Goal: Task Accomplishment & Management: Manage account settings

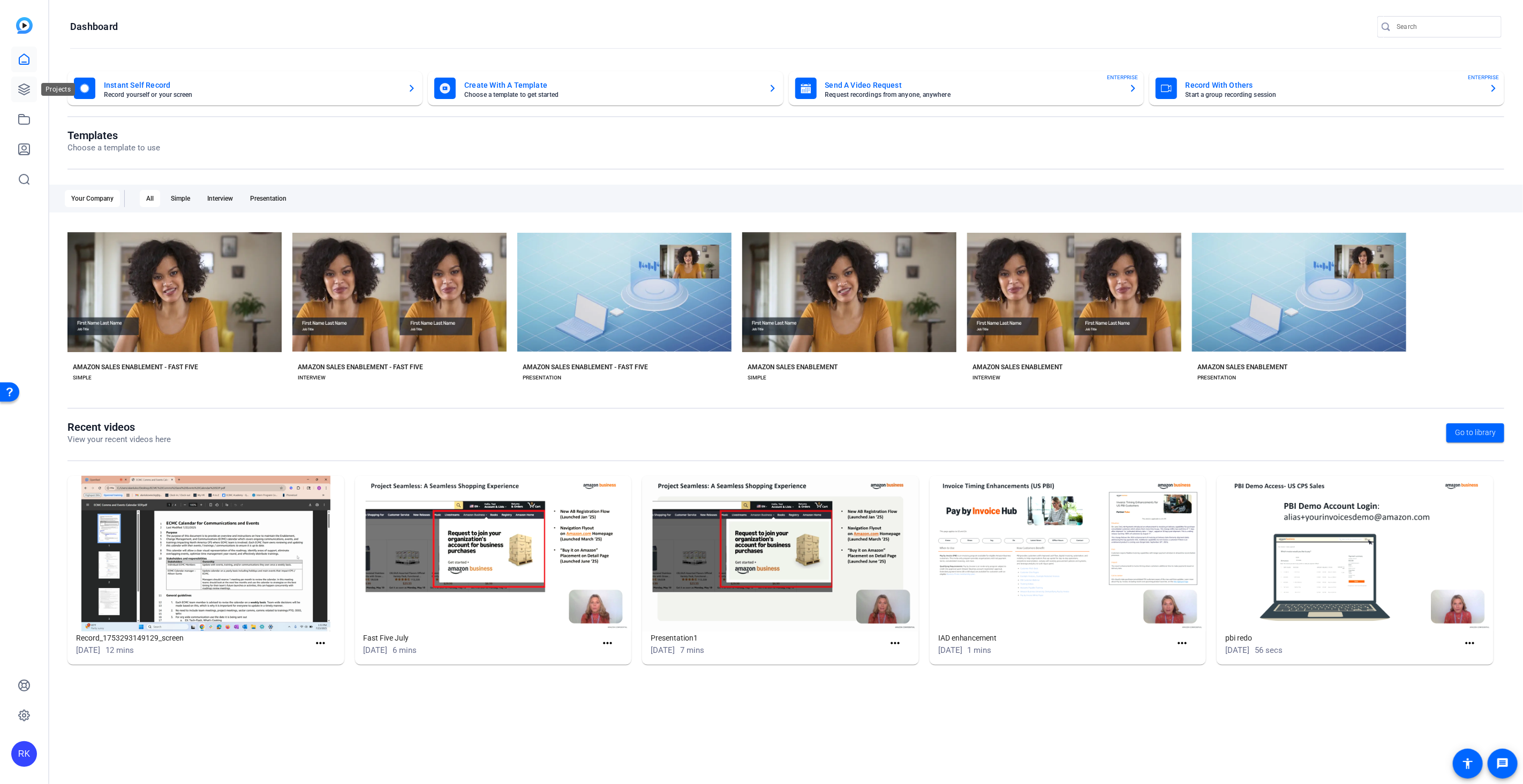
click at [23, 89] on icon at bounding box center [24, 89] width 11 height 11
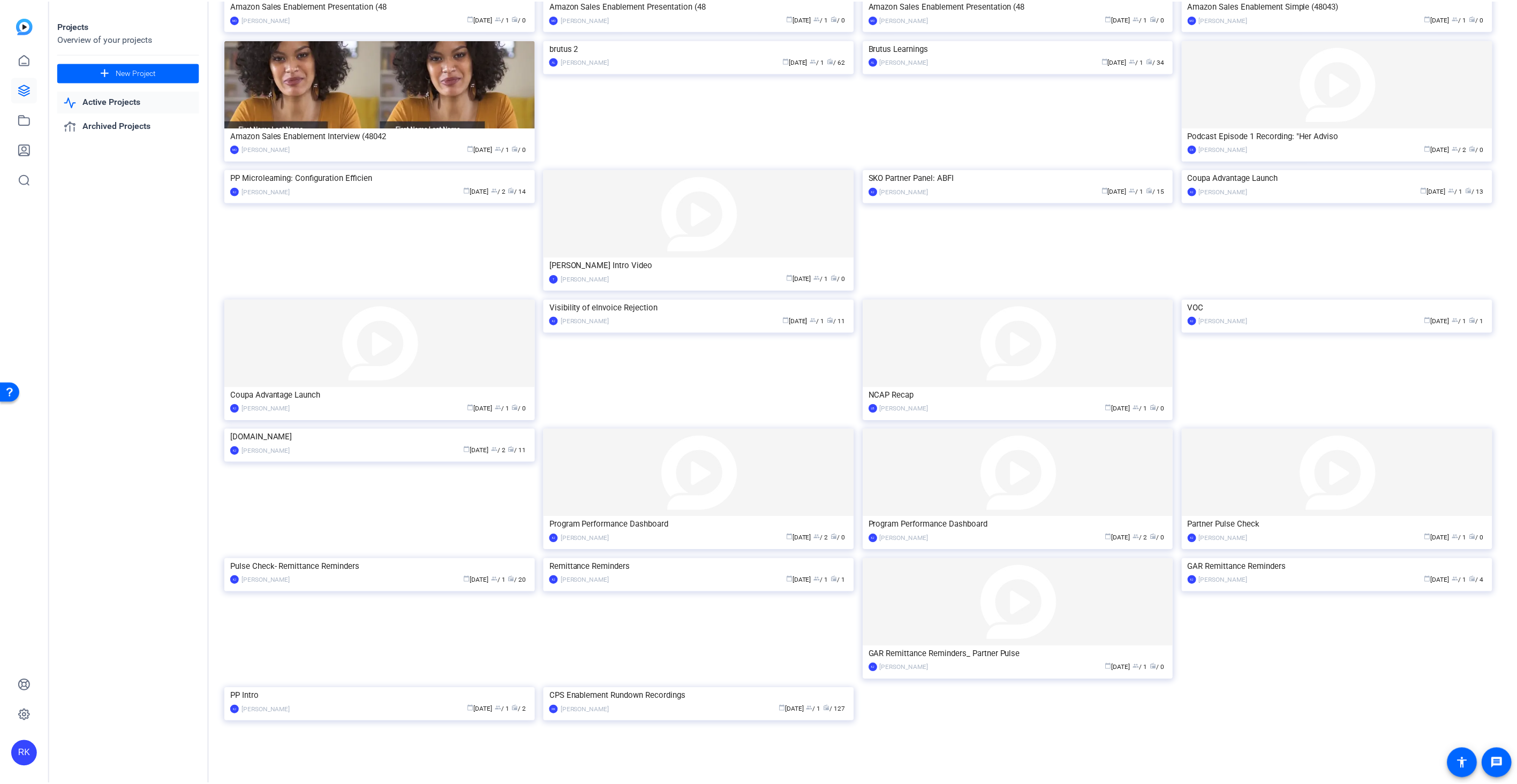
scroll to position [2062, 0]
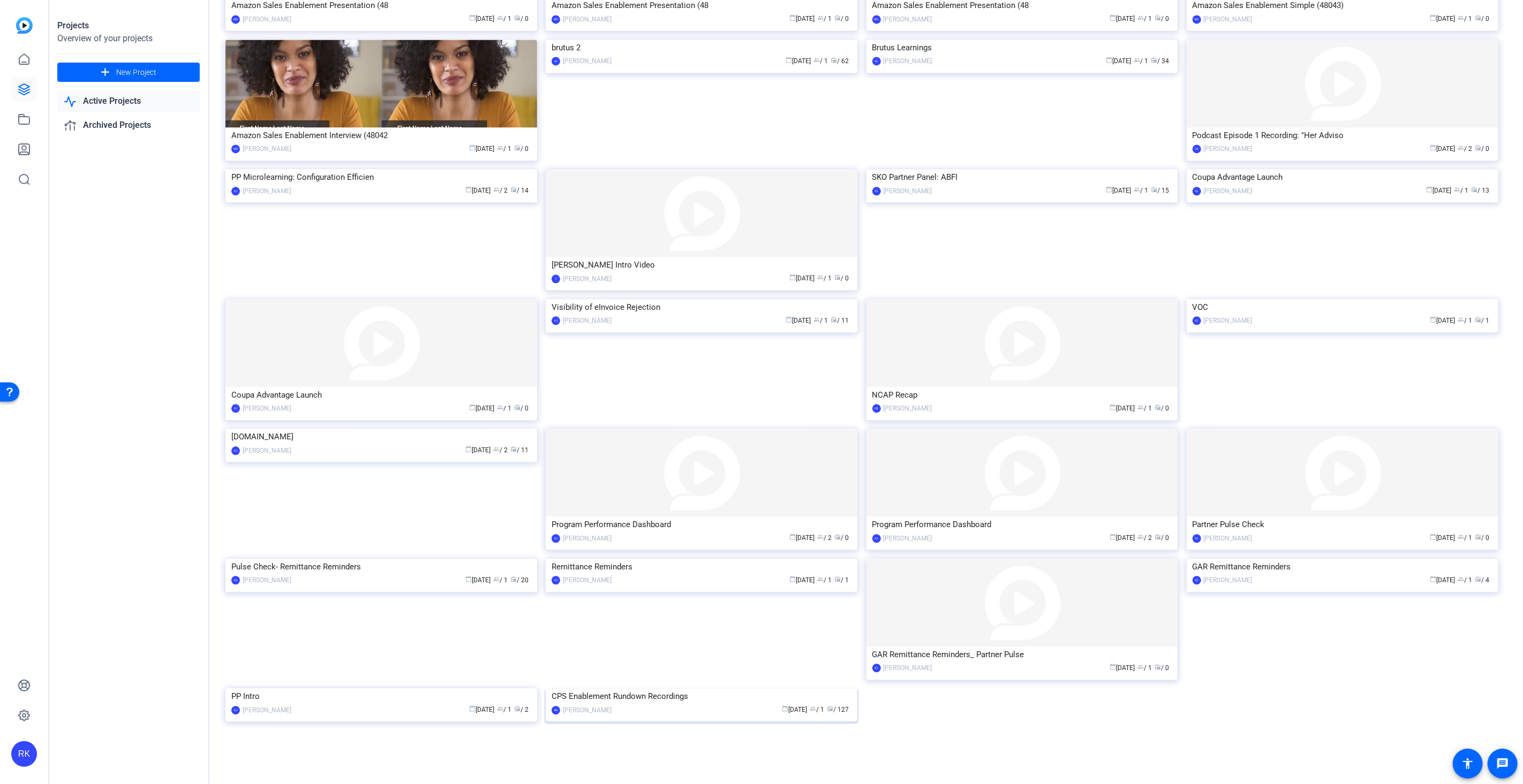
click at [693, 688] on img at bounding box center [701, 688] width 311 height 0
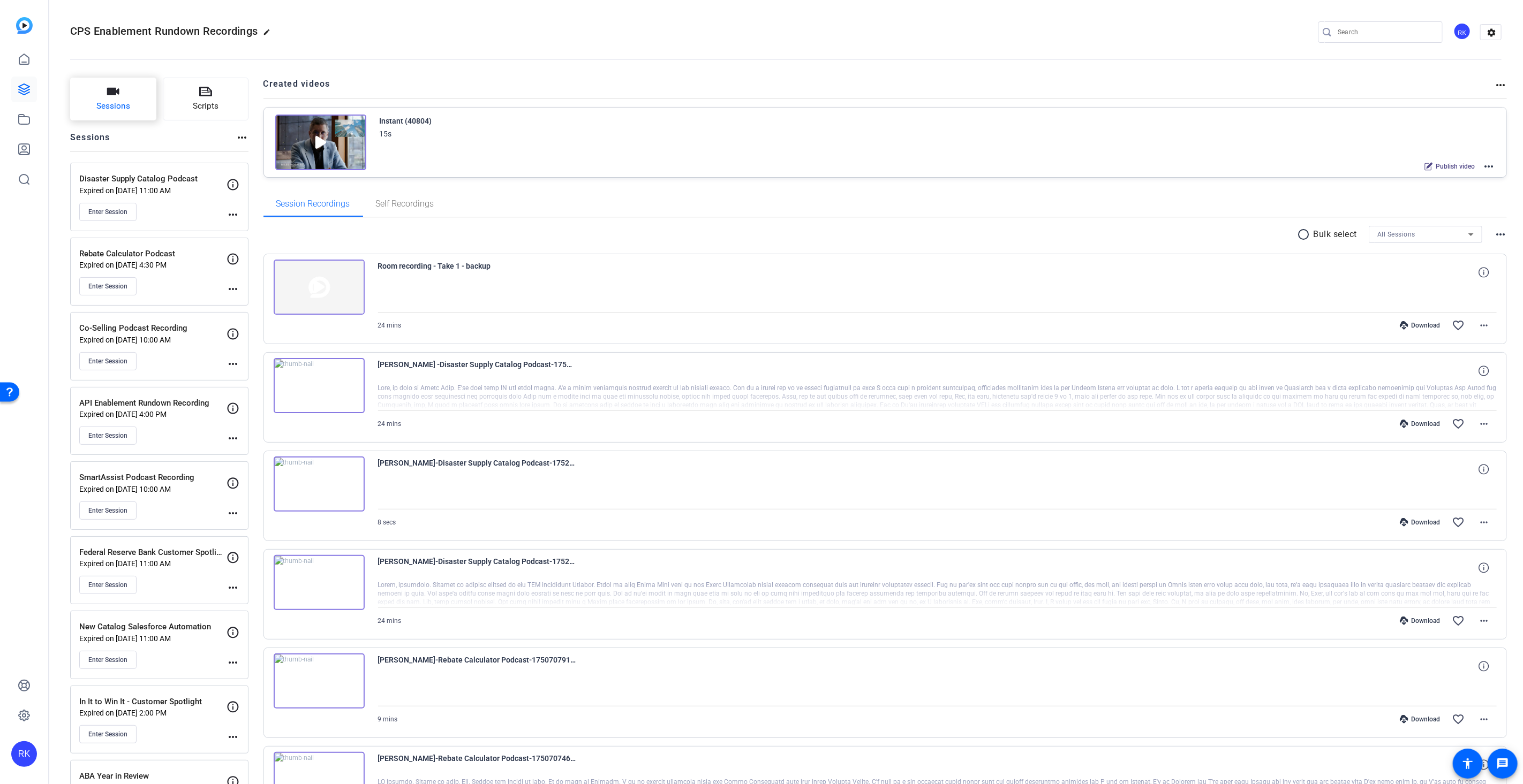
click at [134, 97] on button "Sessions" at bounding box center [113, 99] width 86 height 43
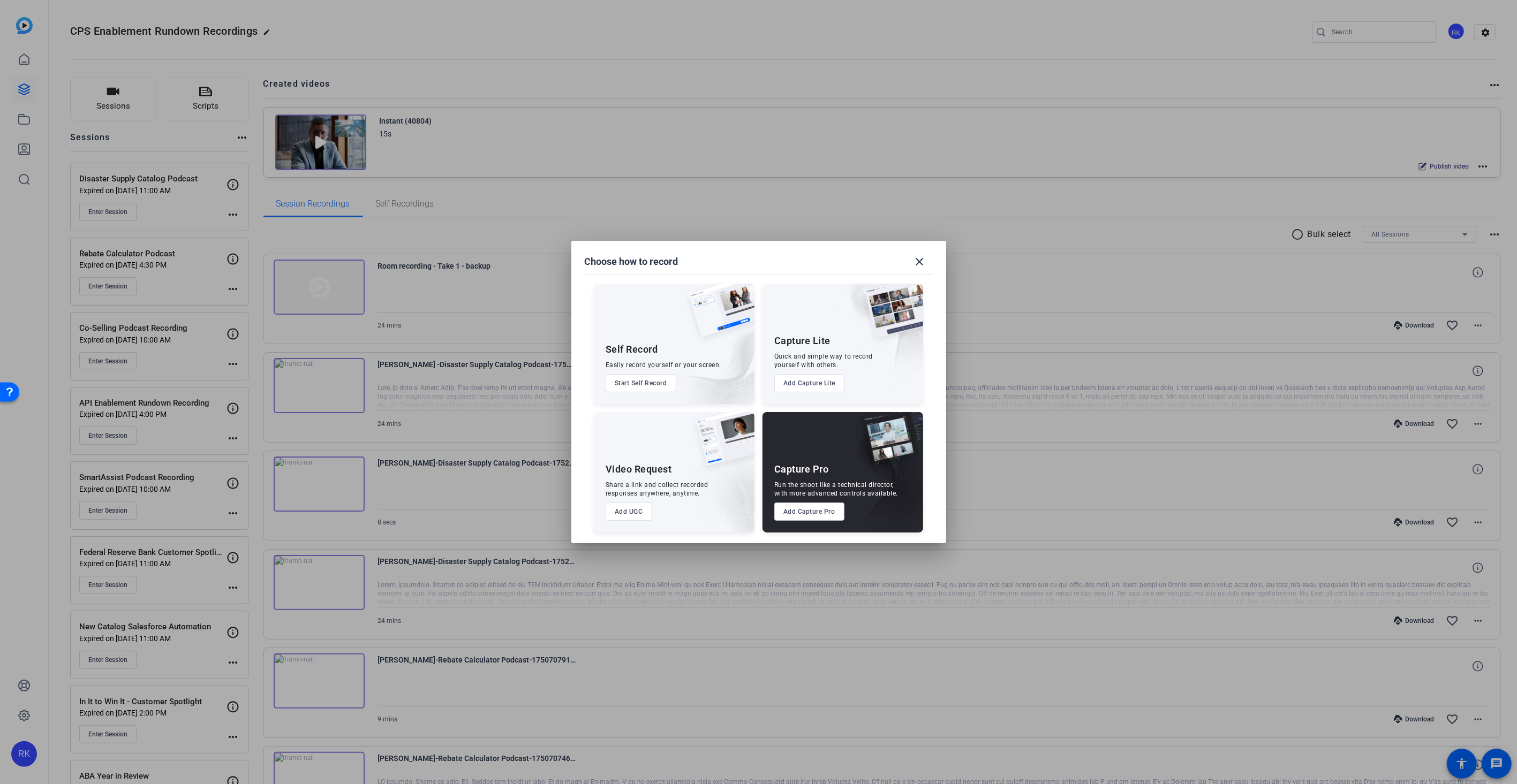
click at [813, 383] on button "Add Capture Lite" at bounding box center [809, 383] width 70 height 18
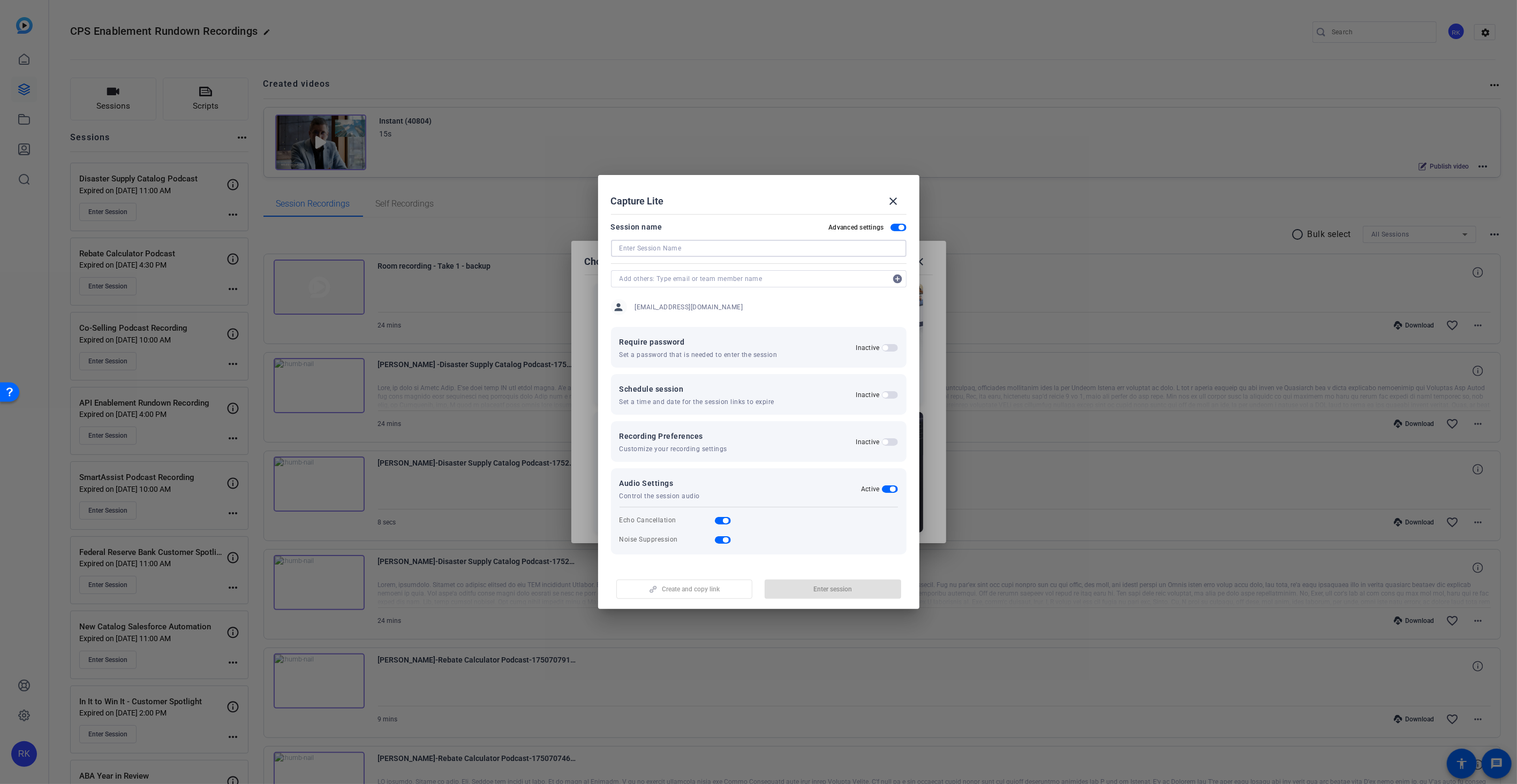
click at [671, 248] on input at bounding box center [758, 248] width 278 height 13
type input "Sales Companion Enablement Rundown"
click at [650, 279] on input "text" at bounding box center [754, 279] width 268 height 13
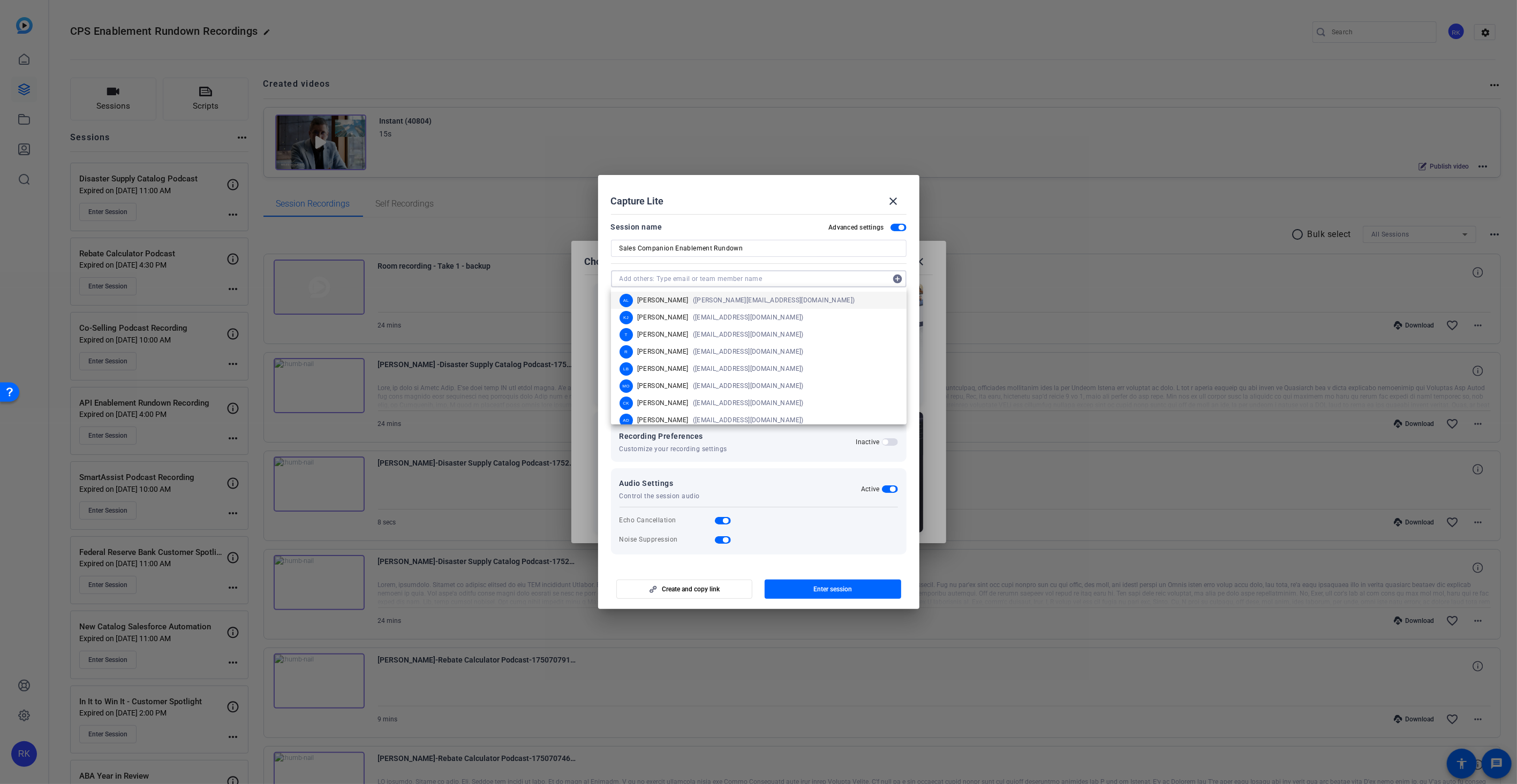
paste input "[EMAIL_ADDRESS][DOMAIN_NAME]"
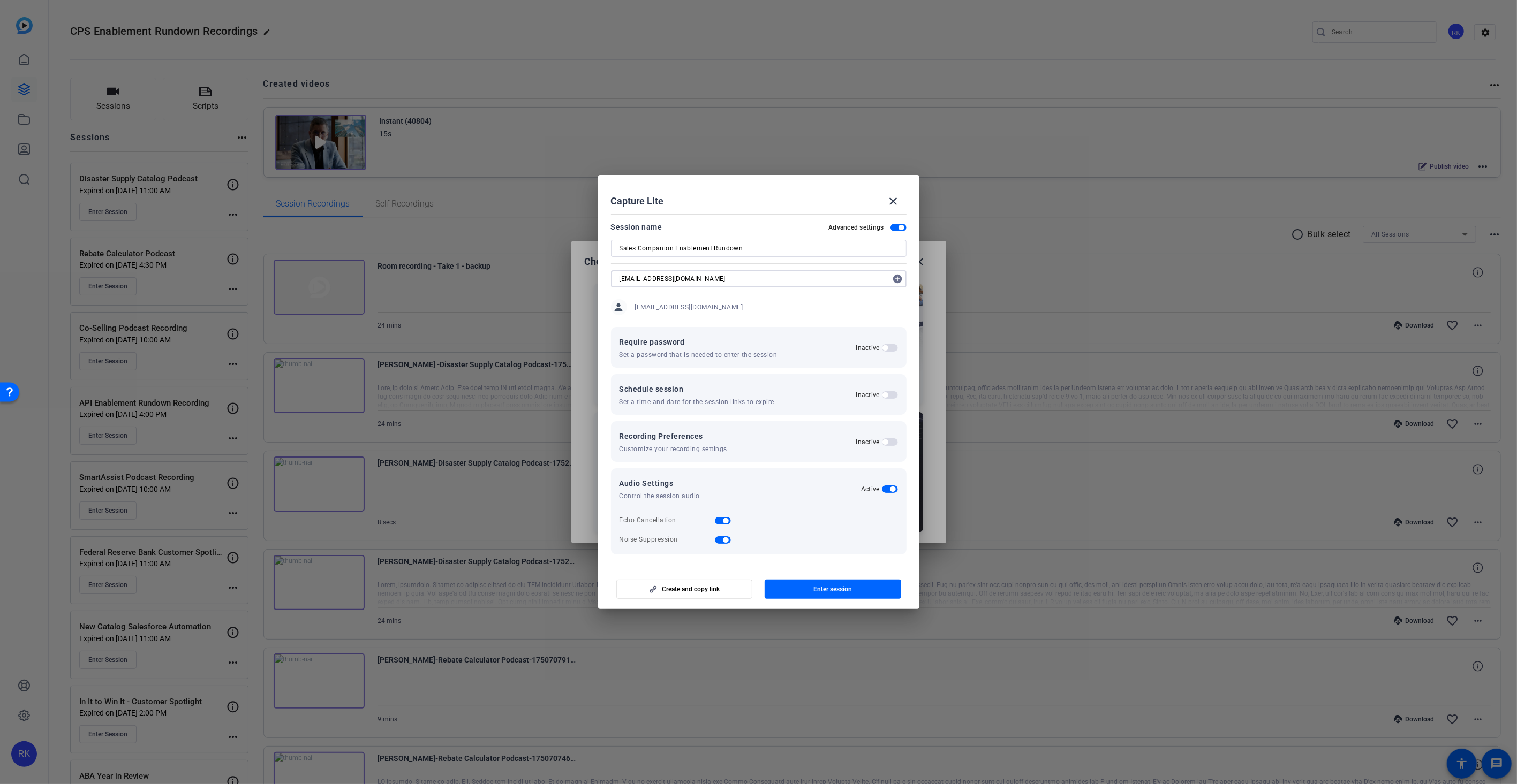
type input "[EMAIL_ADDRESS][DOMAIN_NAME]"
click at [898, 276] on mat-icon "add_circle" at bounding box center [898, 279] width 17 height 17
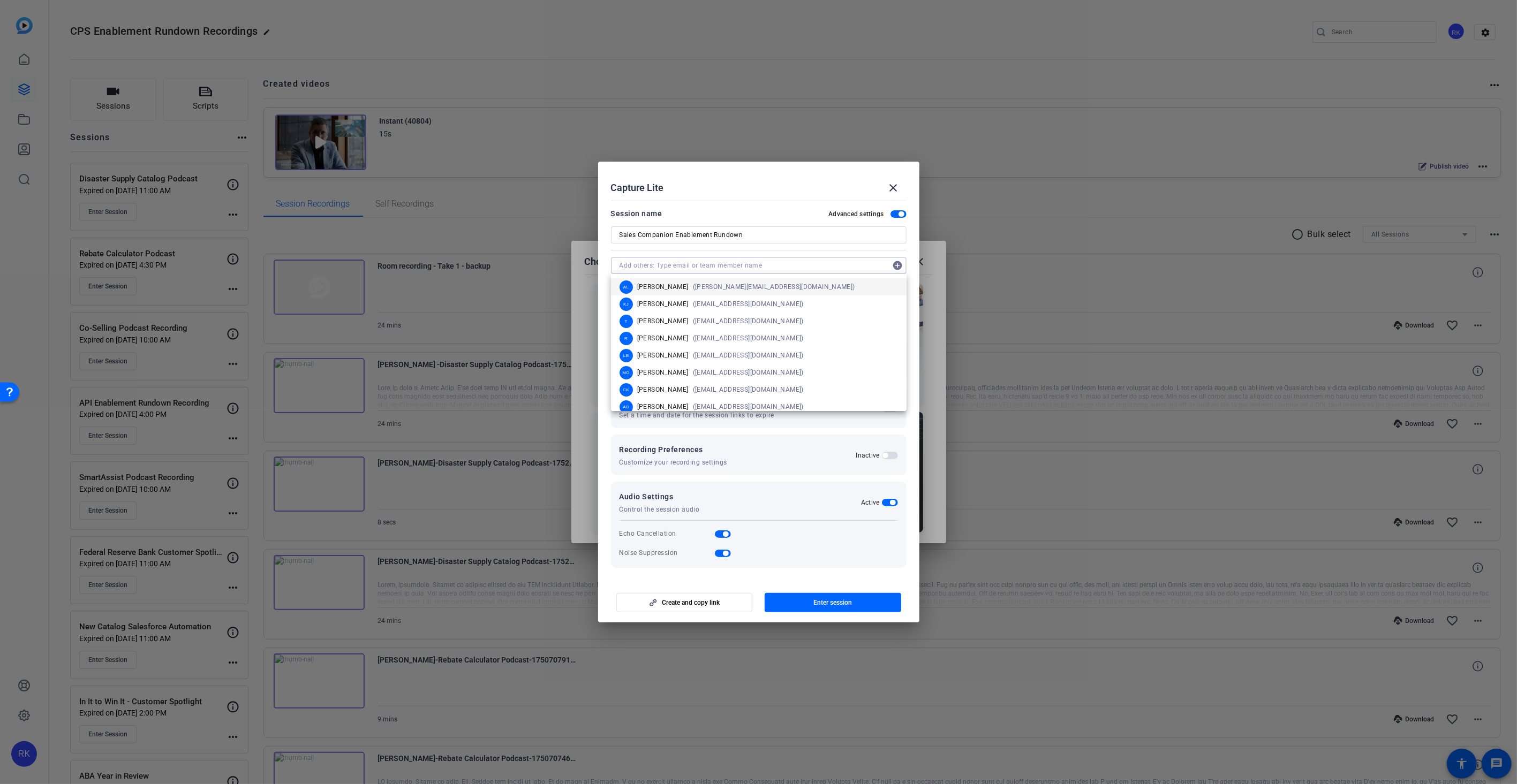
click at [895, 454] on span "button" at bounding box center [890, 455] width 16 height 7
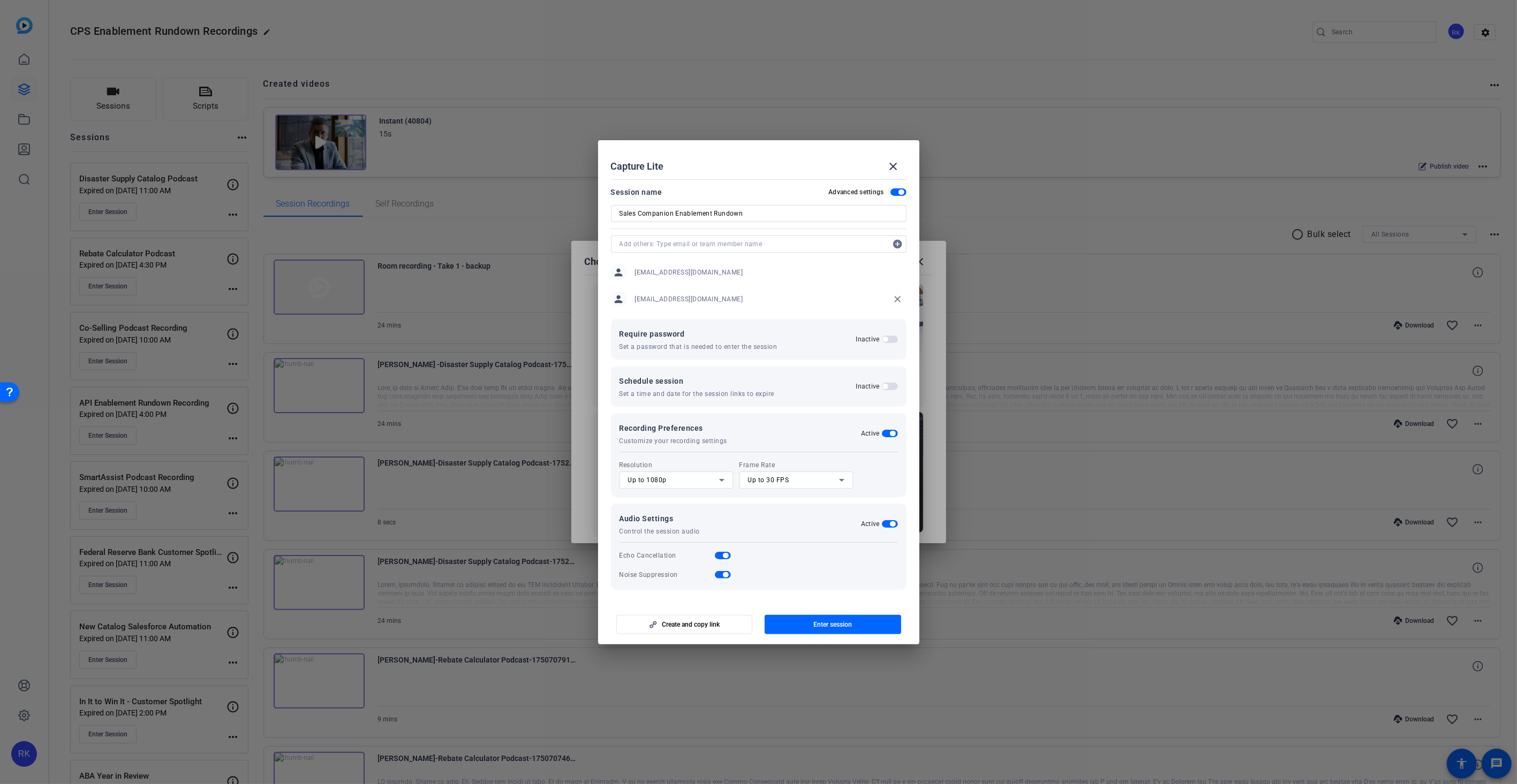
click at [720, 481] on icon at bounding box center [722, 479] width 13 height 13
click at [661, 534] on mat-option "Up to 4K" at bounding box center [676, 536] width 113 height 17
click at [892, 387] on span "button" at bounding box center [890, 386] width 16 height 7
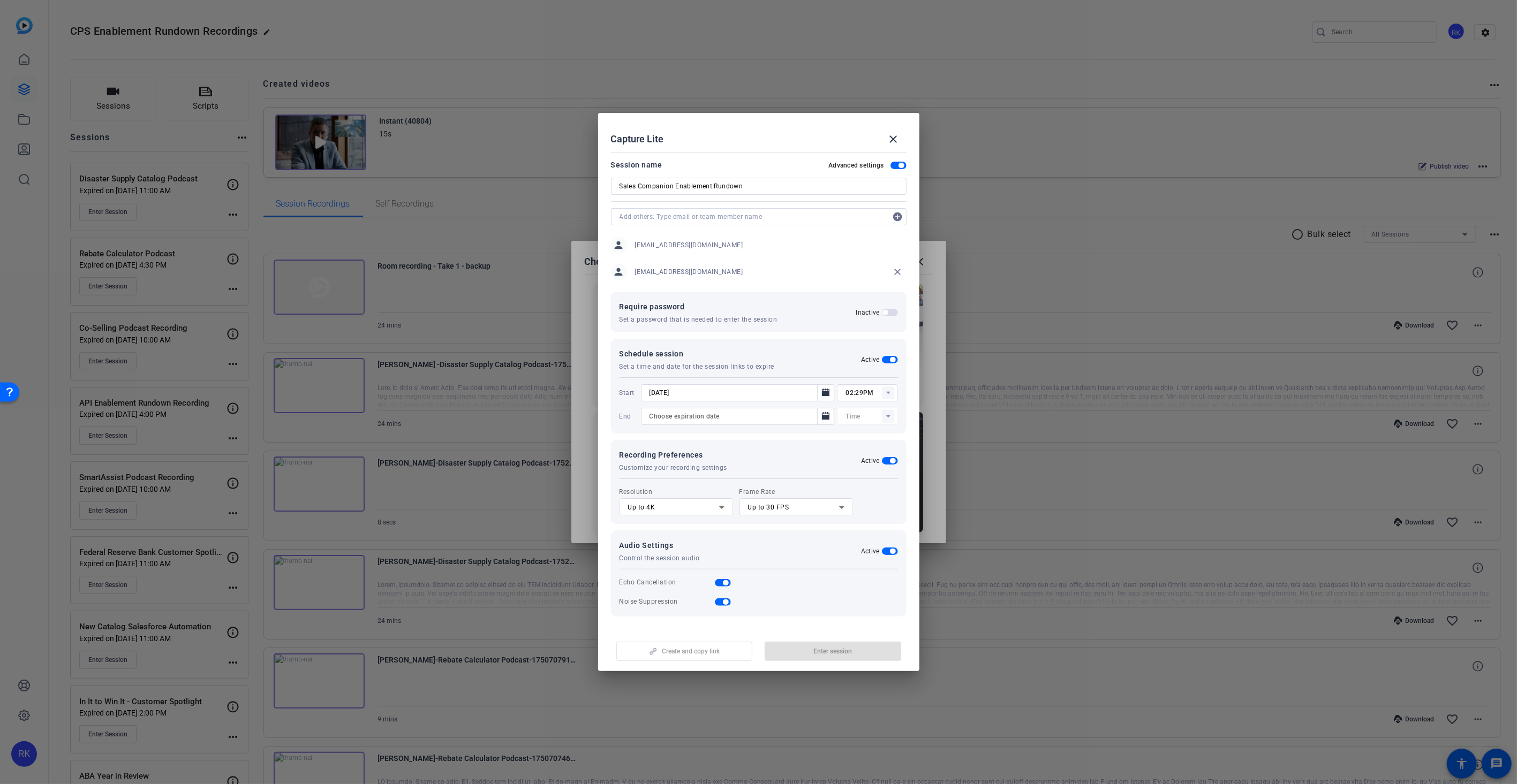
type input "12:00AM"
click at [828, 391] on icon "Open calendar" at bounding box center [825, 393] width 8 height 13
click at [785, 423] on span "Next month" at bounding box center [785, 423] width 21 height 21
click at [695, 489] on span "2" at bounding box center [699, 490] width 19 height 19
type input "[DATE]"
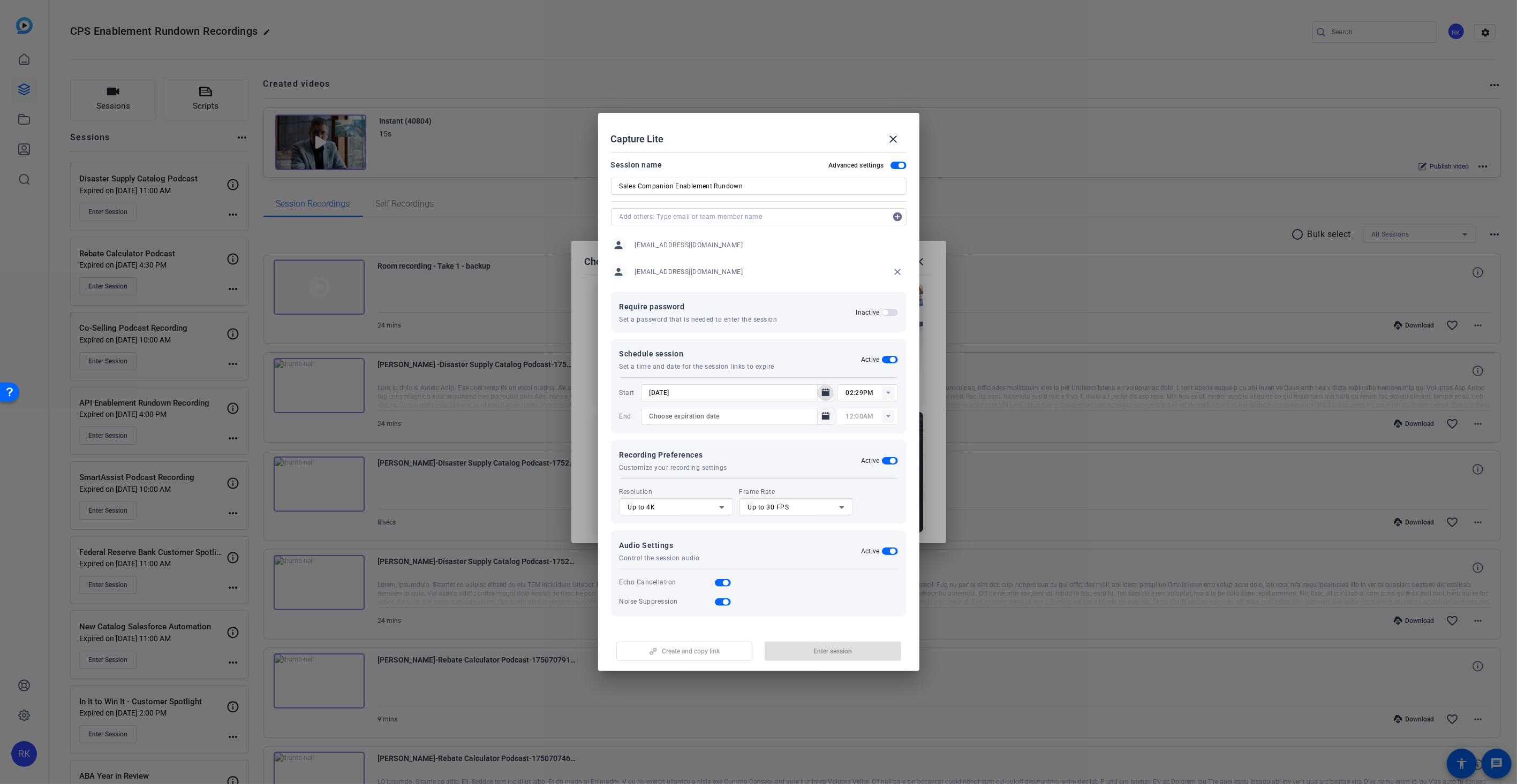
click at [826, 417] on icon "Open calendar" at bounding box center [825, 416] width 7 height 7
click at [788, 449] on span "Next month" at bounding box center [785, 447] width 21 height 21
click at [701, 507] on span "2" at bounding box center [699, 513] width 19 height 19
type input "[DATE]"
type input "02:44PM"
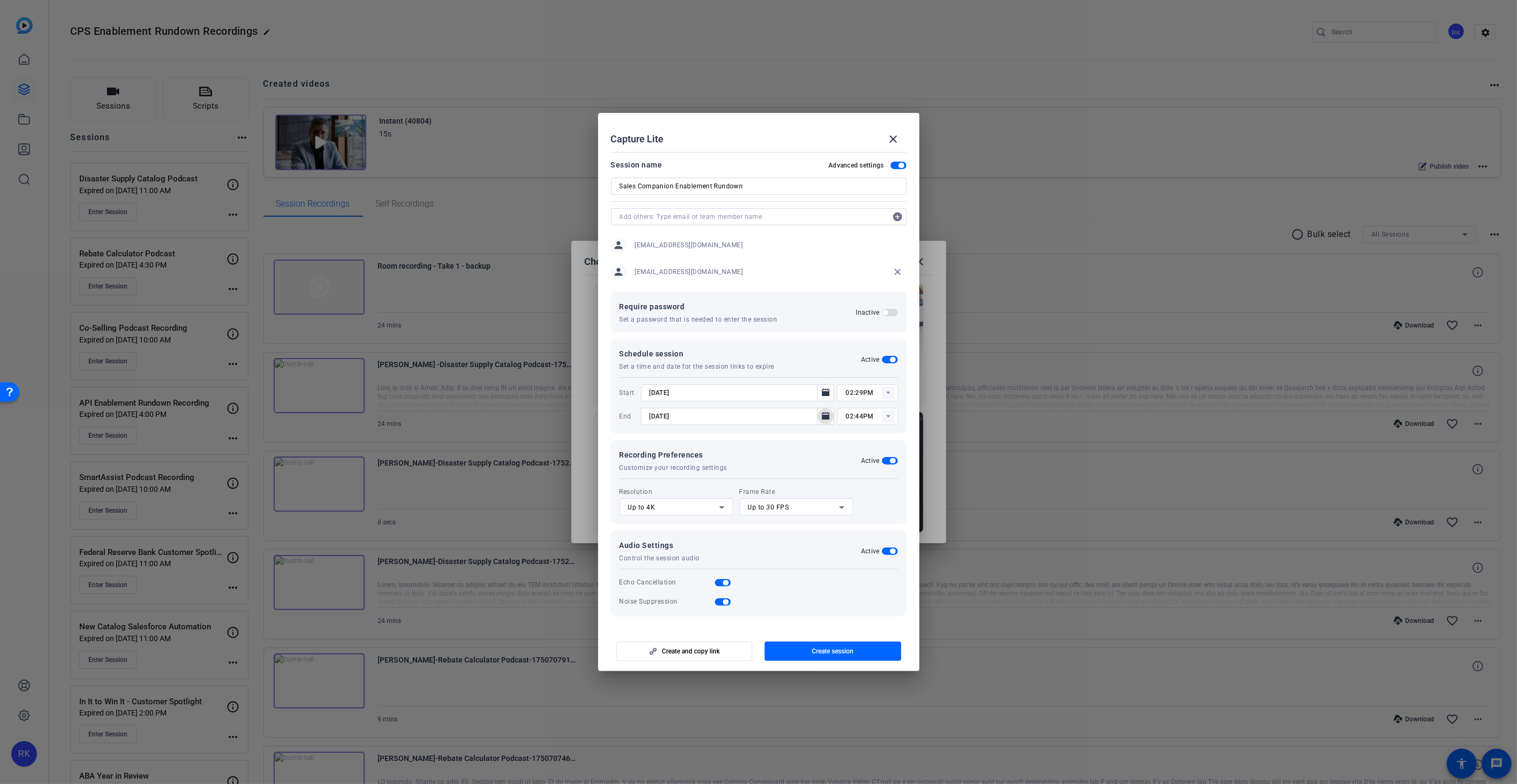
click at [887, 394] on rect at bounding box center [888, 393] width 13 height 13
click at [872, 420] on span "02:00PM" at bounding box center [860, 422] width 28 height 7
type input "02:00PM"
click at [893, 420] on rect at bounding box center [888, 416] width 13 height 13
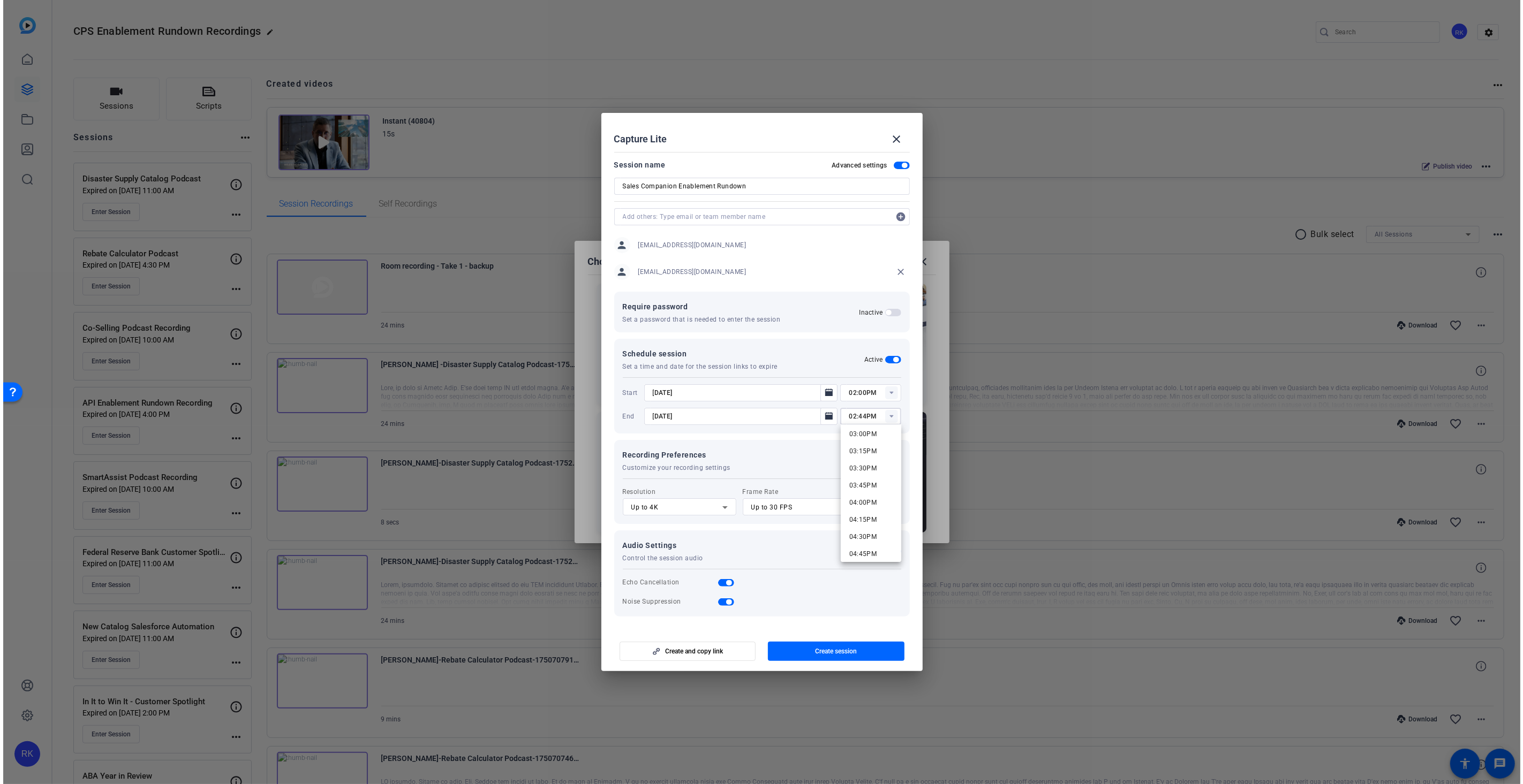
scroll to position [1010, 0]
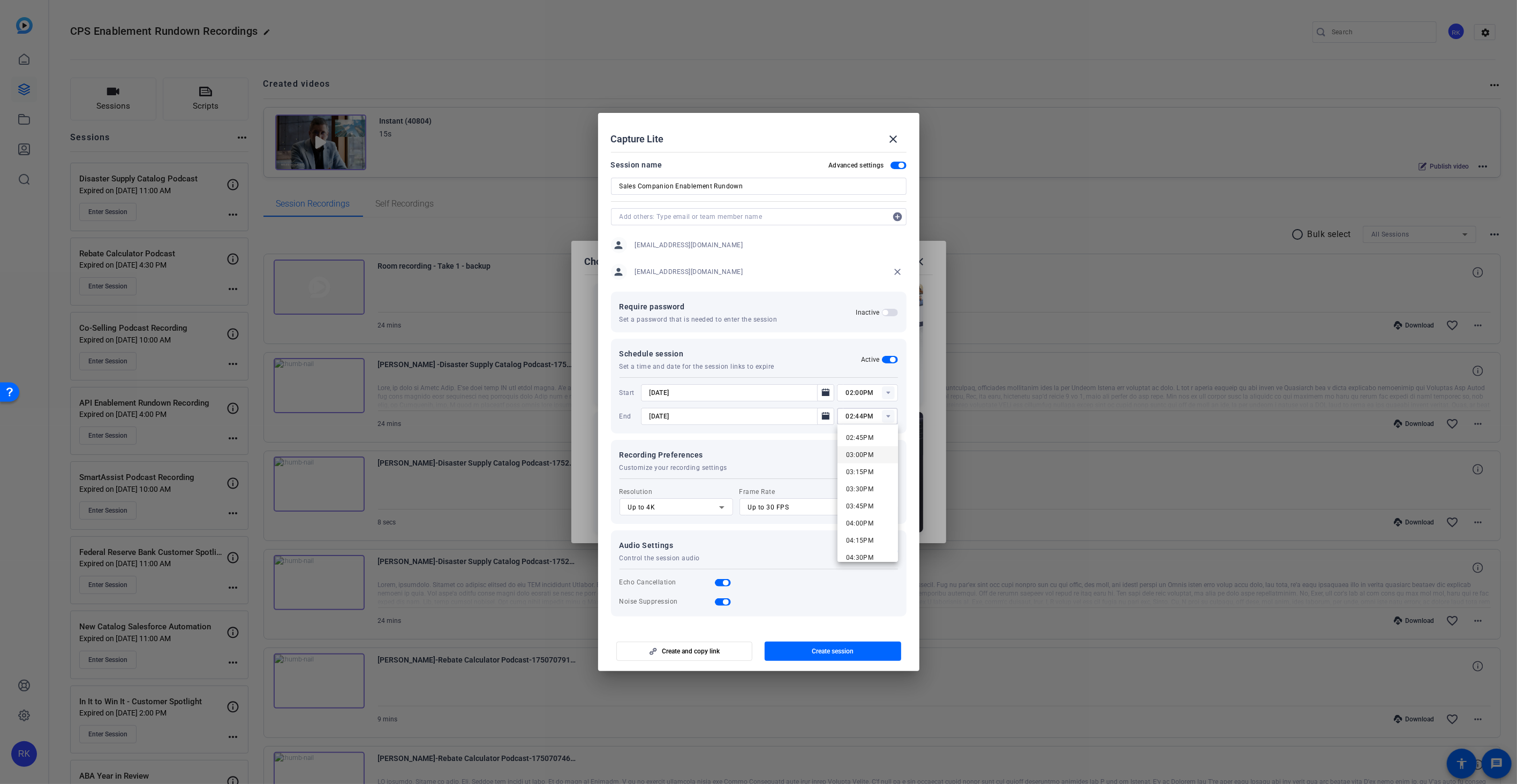
click at [872, 451] on span "03:00PM" at bounding box center [860, 455] width 28 height 7
type input "03:00PM"
click at [832, 650] on span "Create session" at bounding box center [832, 651] width 42 height 8
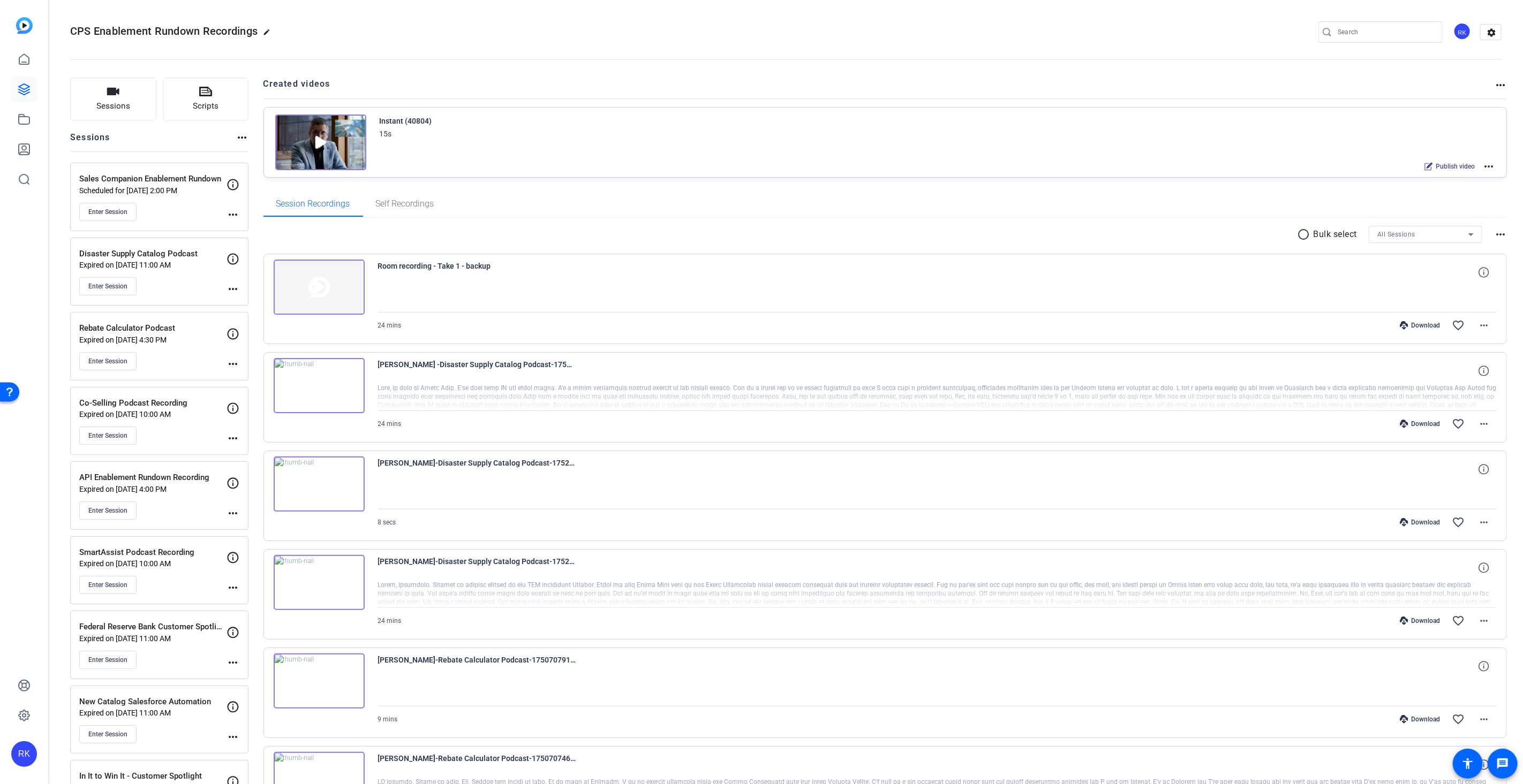
click at [234, 212] on mat-icon "more_horiz" at bounding box center [232, 214] width 13 height 13
click at [246, 228] on span "Edit Session" at bounding box center [259, 230] width 49 height 13
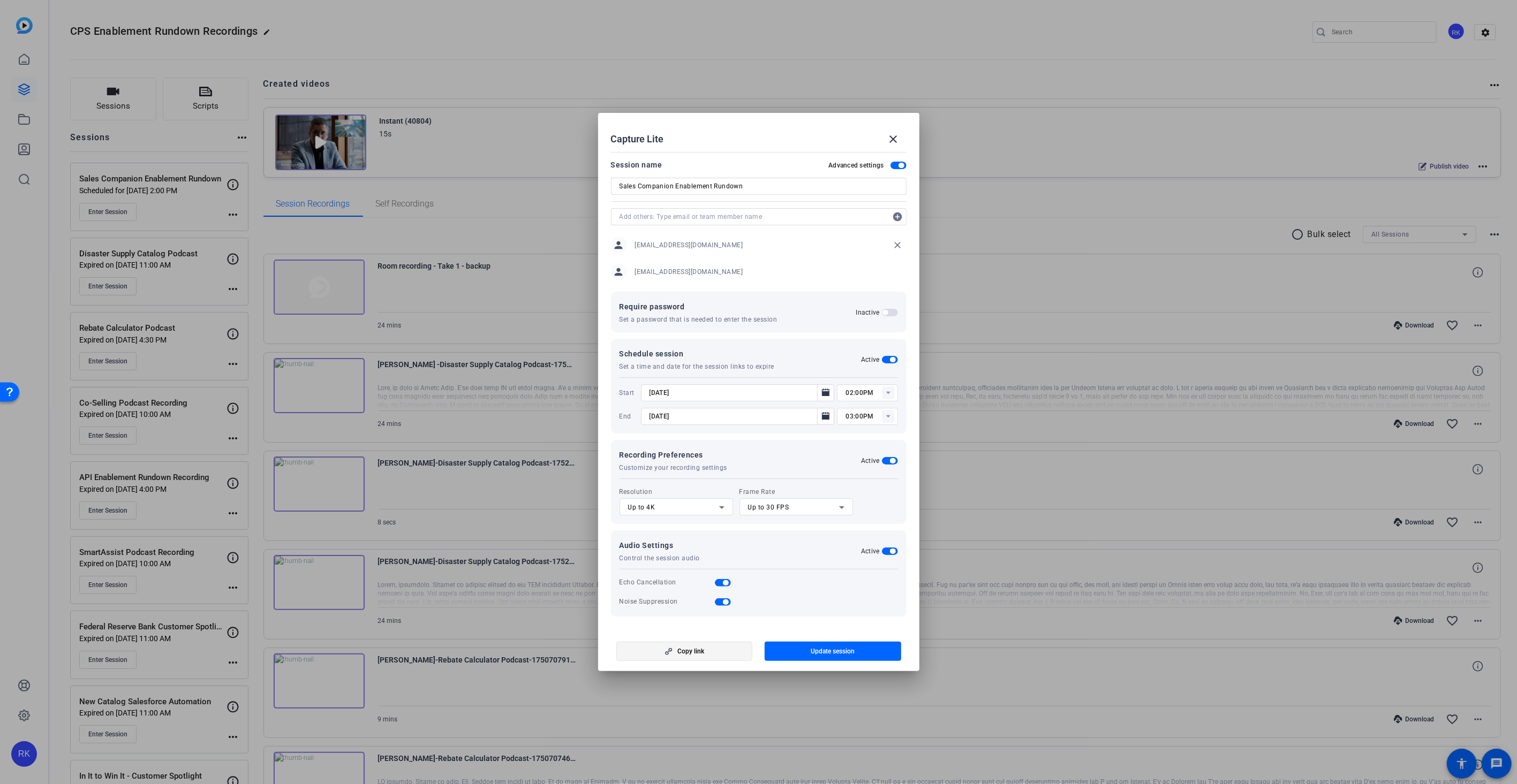
click at [685, 652] on span "Copy link" at bounding box center [691, 651] width 27 height 8
click at [701, 186] on input "Sales Companion Enablement Rundown" at bounding box center [758, 186] width 278 height 13
click at [892, 140] on mat-icon "close" at bounding box center [893, 139] width 13 height 13
